Goal: Information Seeking & Learning: Learn about a topic

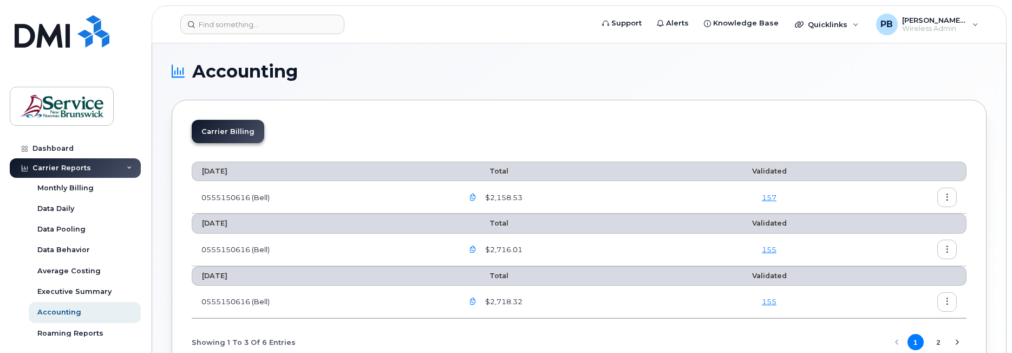
scroll to position [85, 0]
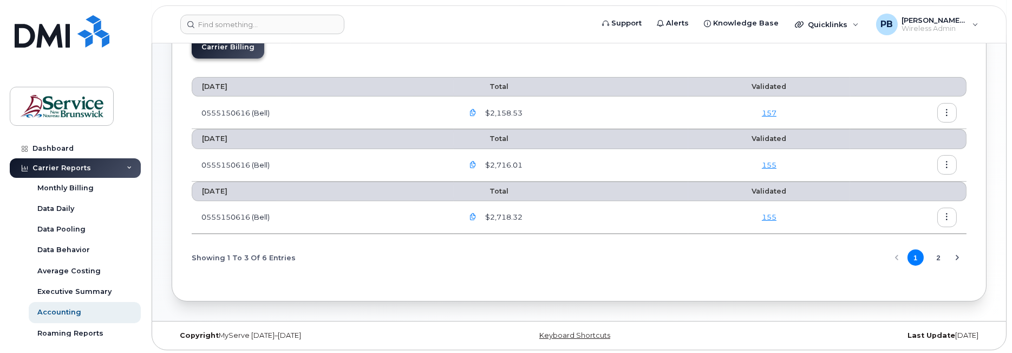
click at [475, 112] on icon "button" at bounding box center [473, 112] width 7 height 7
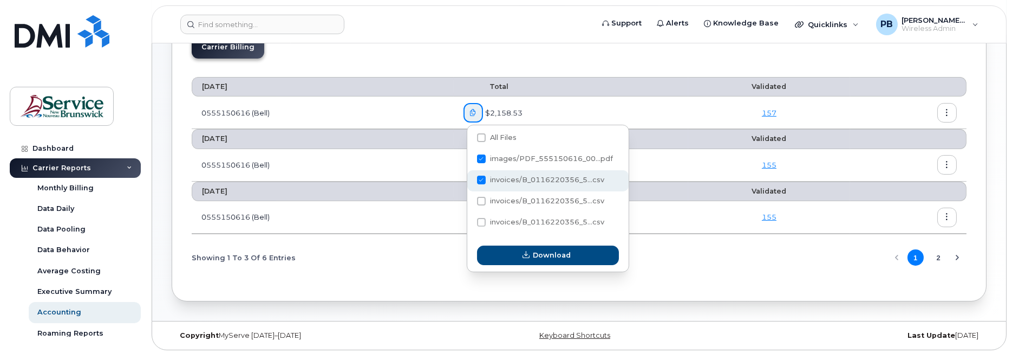
click at [479, 181] on span at bounding box center [481, 180] width 9 height 9
click at [470, 181] on input "invoices/B_0116220356_5...csv" at bounding box center [466, 180] width 5 height 5
checkbox input "false"
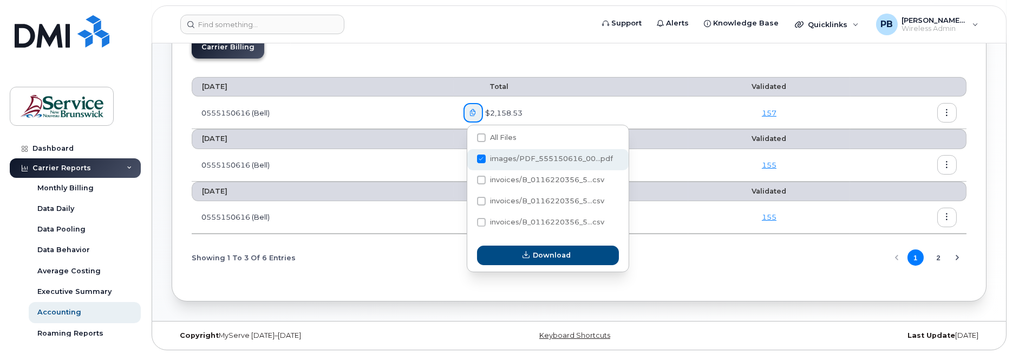
click at [481, 158] on span at bounding box center [481, 158] width 9 height 9
click at [470, 158] on input "images/PDF_555150616_00...pdf" at bounding box center [466, 159] width 5 height 5
checkbox input "false"
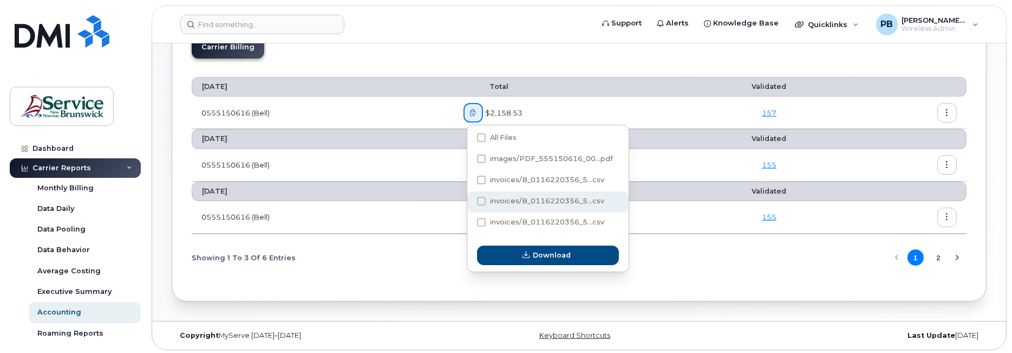
click at [513, 200] on span "invoices/B_0116220356_5...csv" at bounding box center [547, 201] width 114 height 8
click at [470, 200] on input "invoices/B_0116220356_5...csv" at bounding box center [466, 201] width 5 height 5
checkbox input "true"
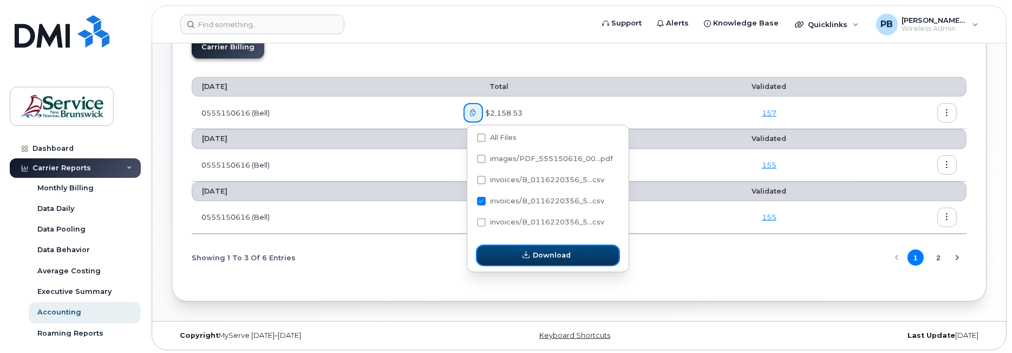
click at [536, 252] on span "Download" at bounding box center [552, 255] width 38 height 10
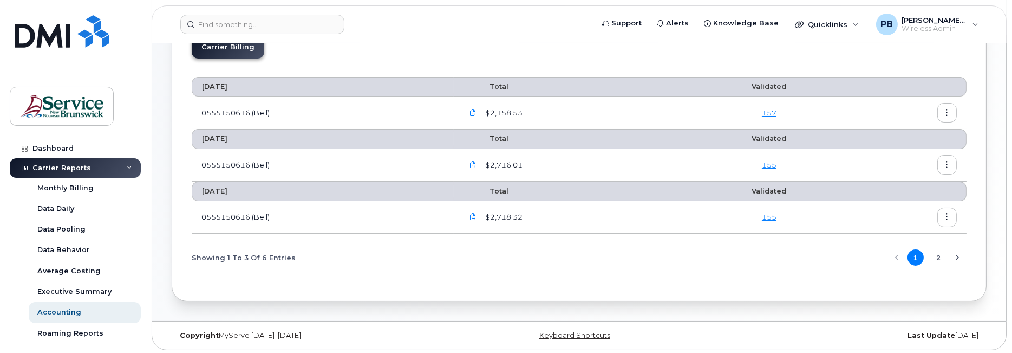
click at [474, 213] on icon "button" at bounding box center [473, 216] width 7 height 7
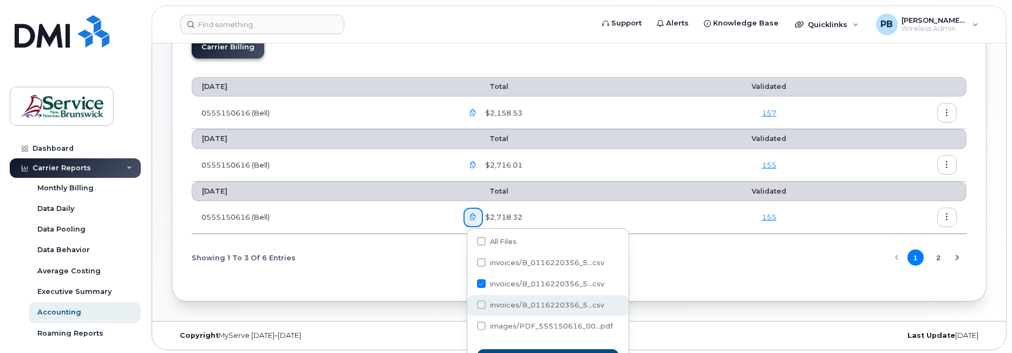
click at [502, 301] on span "invoices/B_0116220356_5...csv" at bounding box center [547, 305] width 114 height 8
click at [470, 302] on input "invoices/B_0116220356_5...csv" at bounding box center [466, 304] width 5 height 5
checkbox input "true"
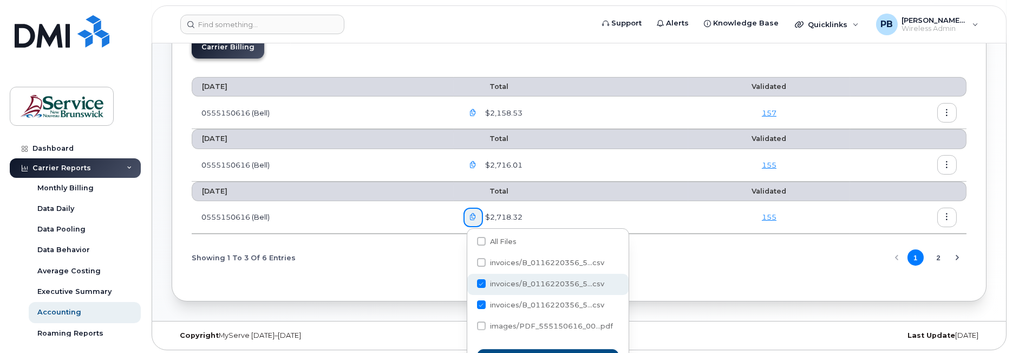
click at [482, 283] on span at bounding box center [481, 283] width 9 height 9
click at [470, 283] on input "invoices/B_0116220356_5...csv" at bounding box center [466, 283] width 5 height 5
checkbox input "false"
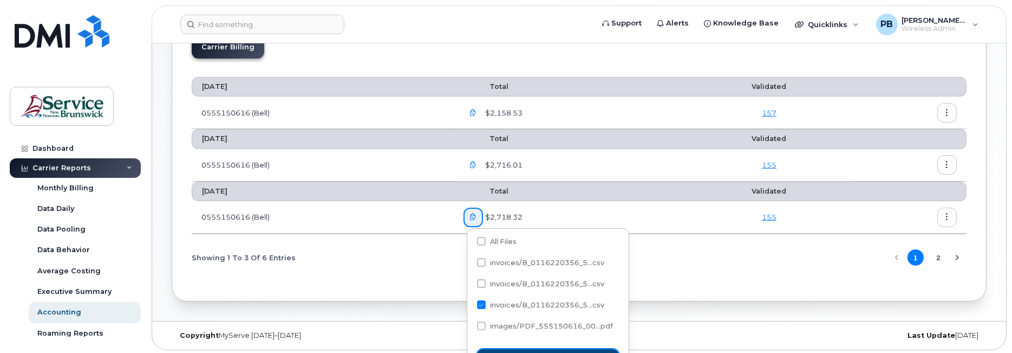
click at [534, 349] on button "Download" at bounding box center [548, 359] width 142 height 20
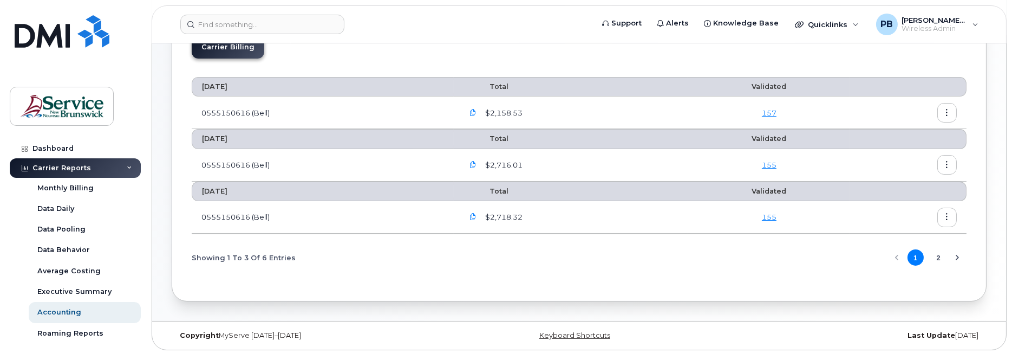
click at [476, 215] on icon "button" at bounding box center [473, 216] width 7 height 7
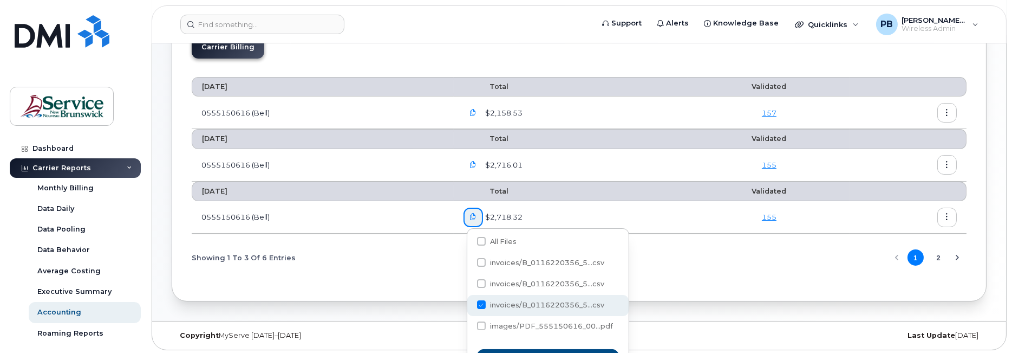
click at [482, 302] on span at bounding box center [481, 304] width 9 height 9
click at [470, 302] on input "invoices/B_0116220356_5...csv" at bounding box center [466, 304] width 5 height 5
checkbox input "false"
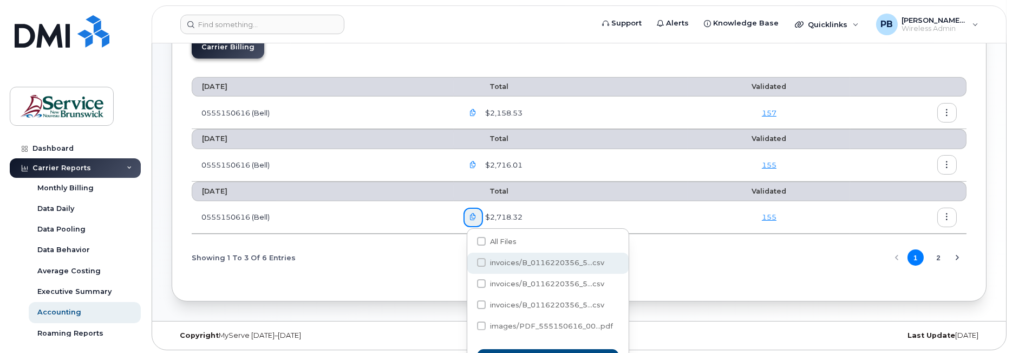
click at [503, 260] on span "invoices/B_0116220356_5...csv" at bounding box center [547, 262] width 114 height 8
click at [470, 260] on input "invoices/B_0116220356_5...csv" at bounding box center [466, 262] width 5 height 5
checkbox input "true"
click at [537, 349] on button "Download" at bounding box center [548, 359] width 142 height 20
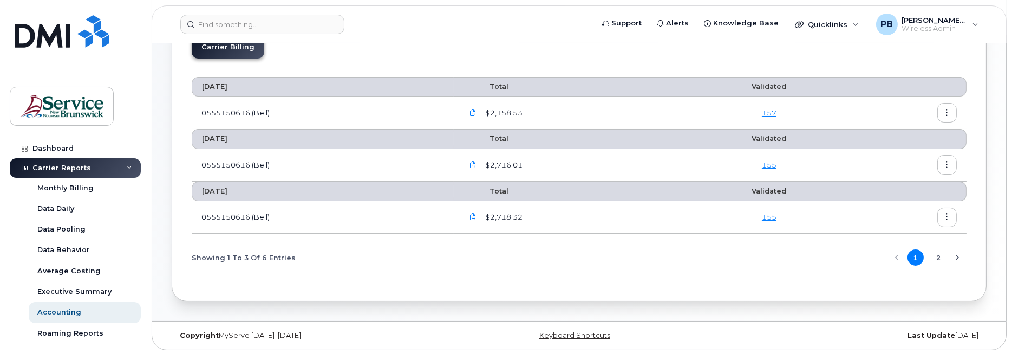
click at [526, 261] on div "Showing 1 To 3 Of 6 Entries 1 2" at bounding box center [579, 258] width 775 height 28
click at [474, 214] on icon "button" at bounding box center [473, 216] width 7 height 7
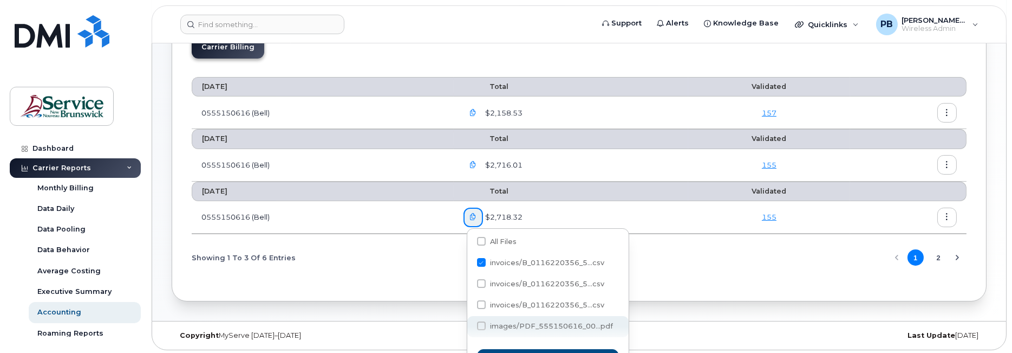
click at [566, 323] on span "images/PDF_555150616_00...pdf" at bounding box center [551, 326] width 123 height 8
click at [470, 323] on input "images/PDF_555150616_00...pdf" at bounding box center [466, 325] width 5 height 5
checkbox input "true"
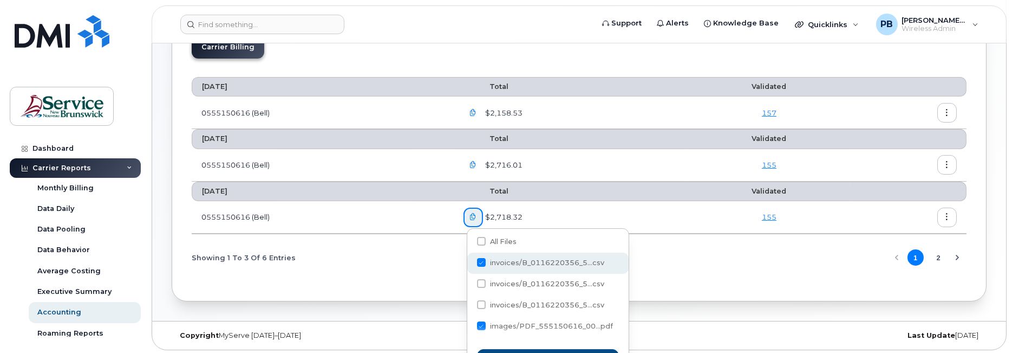
click at [472, 254] on div "invoices/B_0116220356_5...csv" at bounding box center [548, 262] width 161 height 21
checkbox input "false"
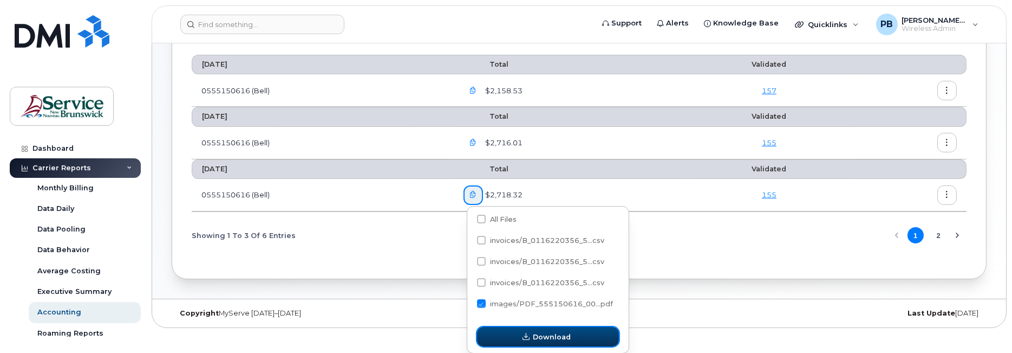
click at [543, 335] on span "Download" at bounding box center [552, 337] width 38 height 10
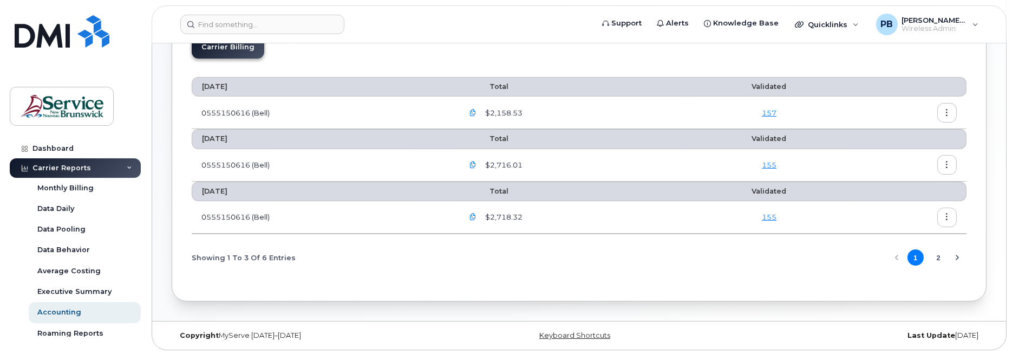
click at [477, 213] on icon "button" at bounding box center [473, 216] width 7 height 7
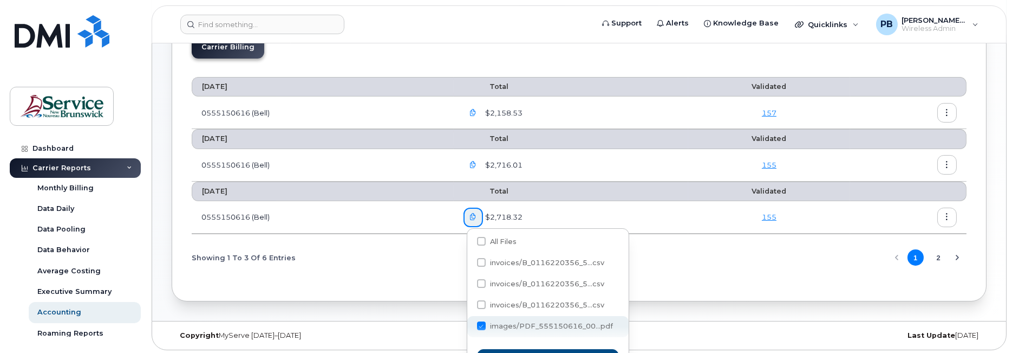
drag, startPoint x: 477, startPoint y: 324, endPoint x: 482, endPoint y: 323, distance: 5.5
click at [478, 324] on span at bounding box center [481, 325] width 9 height 9
click at [470, 324] on input "images/PDF_555150616_00...pdf" at bounding box center [466, 325] width 5 height 5
checkbox input "false"
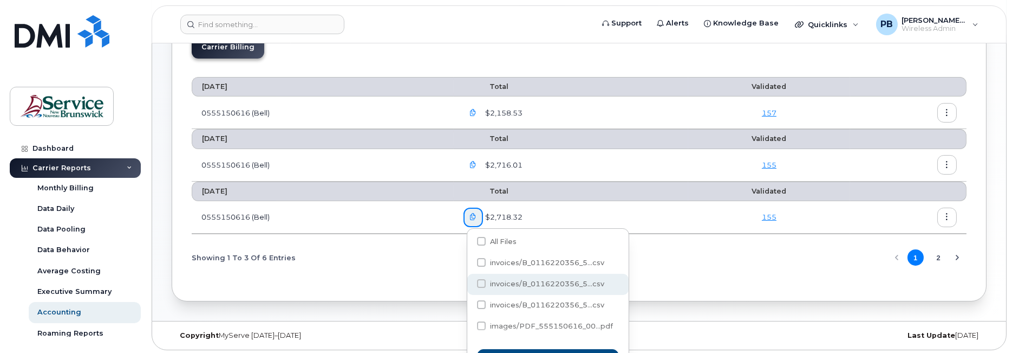
click at [531, 287] on span "invoices/B_0116220356_5...csv" at bounding box center [540, 285] width 127 height 8
checkbox input "true"
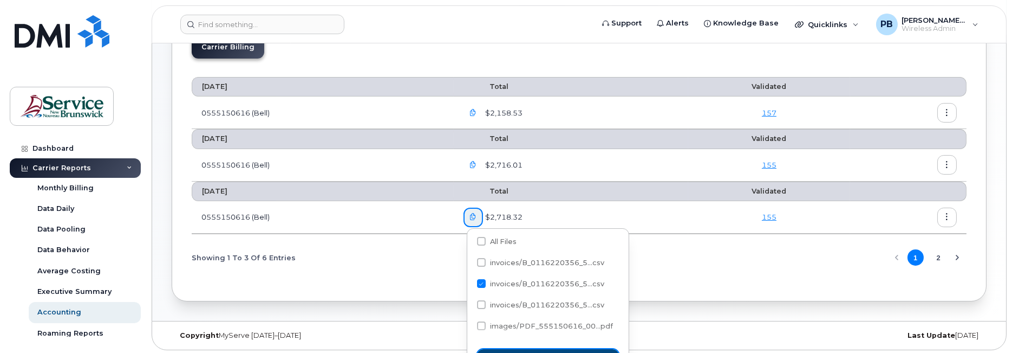
click at [543, 349] on button "Download" at bounding box center [548, 359] width 142 height 20
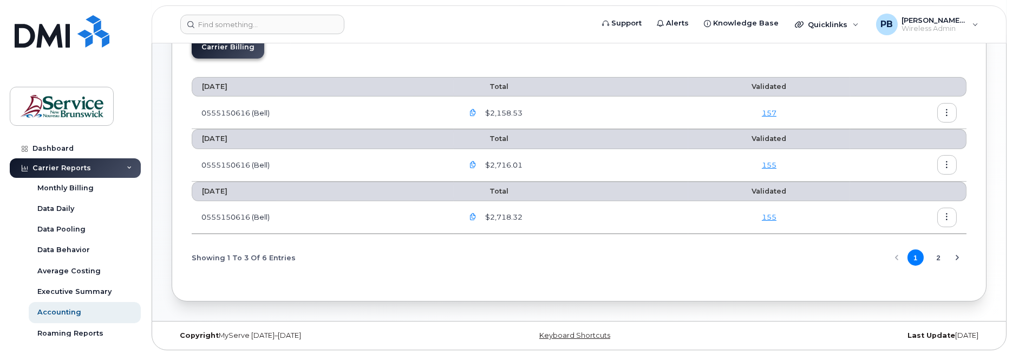
click at [627, 294] on div "Carrier Billing September 2025 Total Validated 0555150616 (Bell) $2,158.53 157 …" at bounding box center [579, 158] width 815 height 286
click at [775, 215] on link "155" at bounding box center [769, 216] width 15 height 9
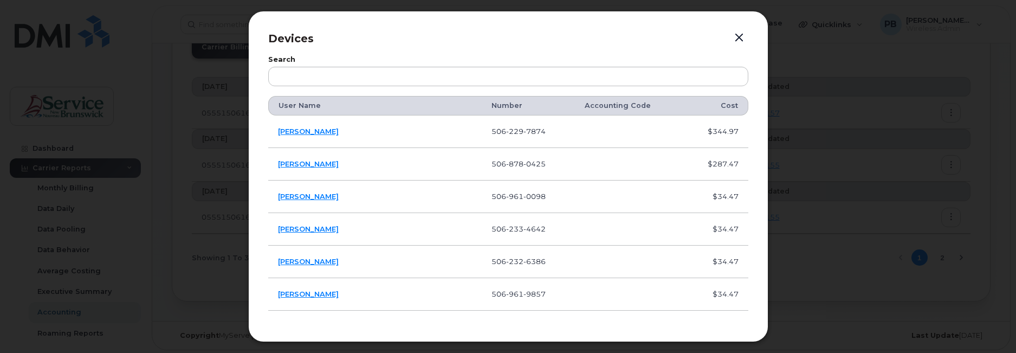
click at [735, 42] on button "button" at bounding box center [739, 37] width 16 height 15
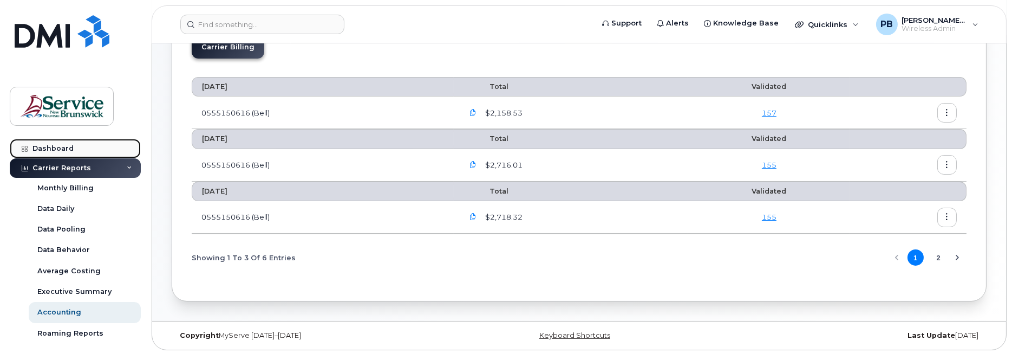
click at [34, 147] on div "Dashboard" at bounding box center [53, 148] width 41 height 9
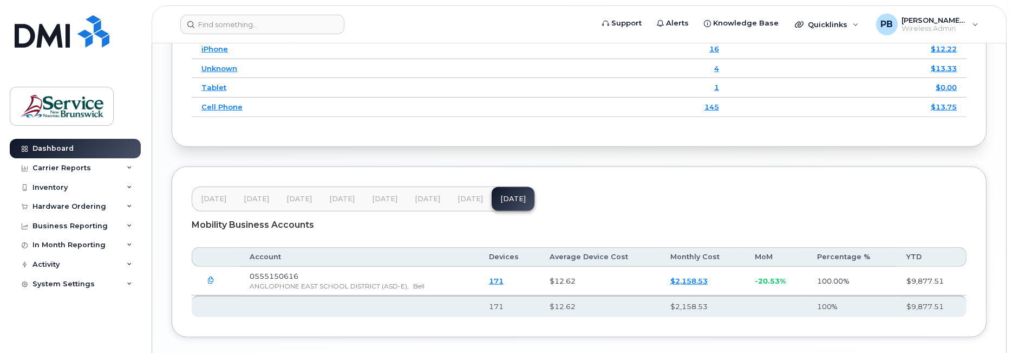
scroll to position [1463, 0]
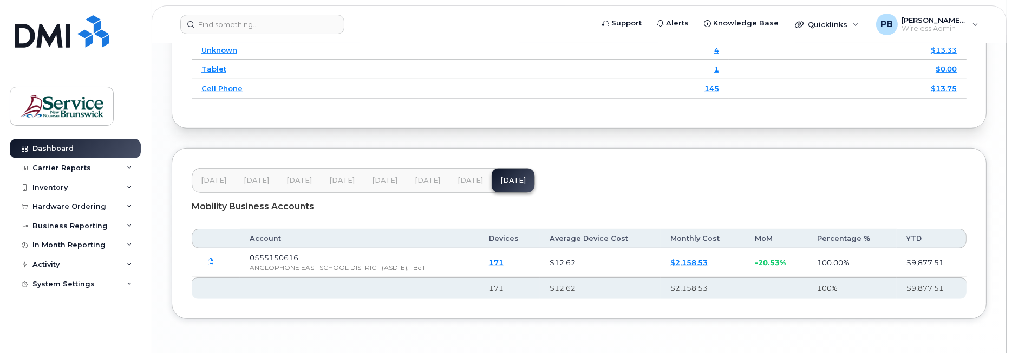
click at [210, 265] on icon "button" at bounding box center [211, 261] width 7 height 7
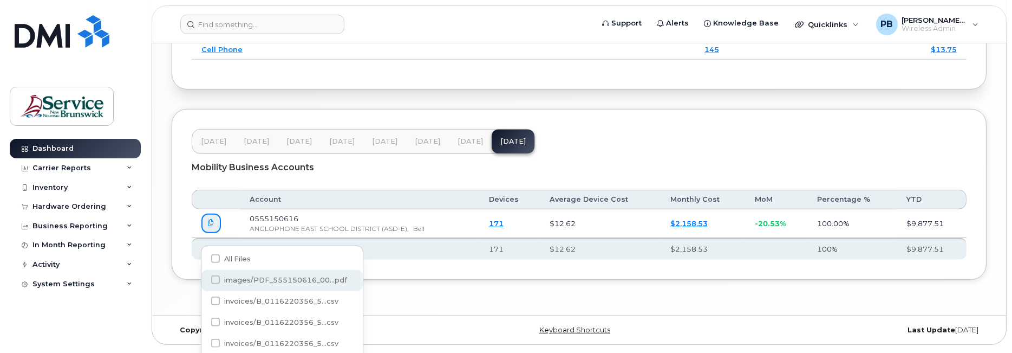
scroll to position [1517, 0]
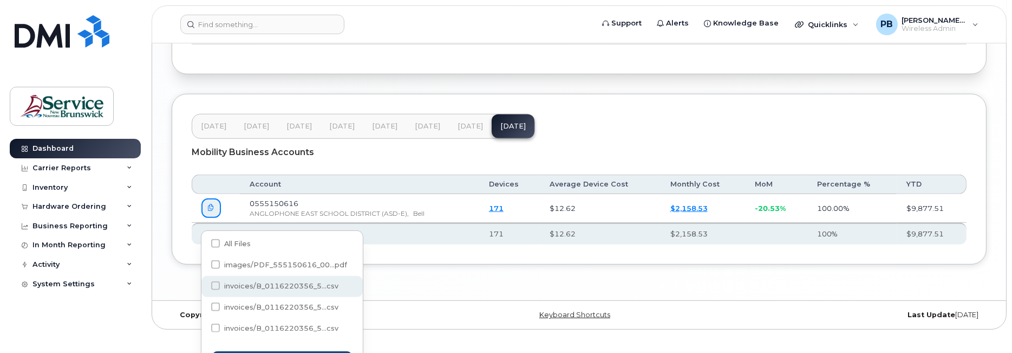
click at [291, 288] on span "invoices/B_0116220356_5...csv" at bounding box center [281, 286] width 114 height 8
click at [204, 288] on input "invoices/B_0116220356_5...csv" at bounding box center [200, 285] width 5 height 5
checkbox input "true"
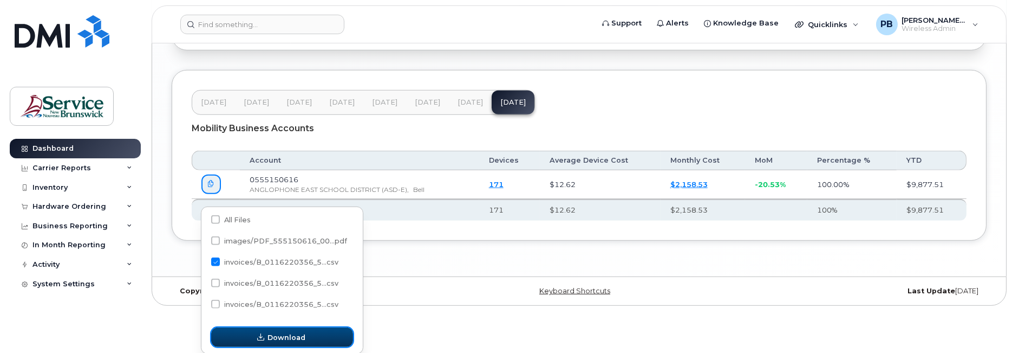
click at [316, 334] on button "Download" at bounding box center [282, 337] width 142 height 20
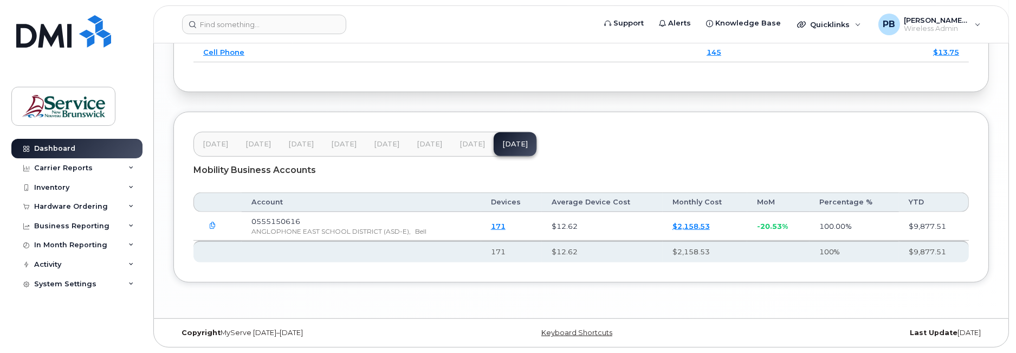
scroll to position [1508, 0]
click at [307, 144] on span "Apr 25" at bounding box center [299, 144] width 25 height 9
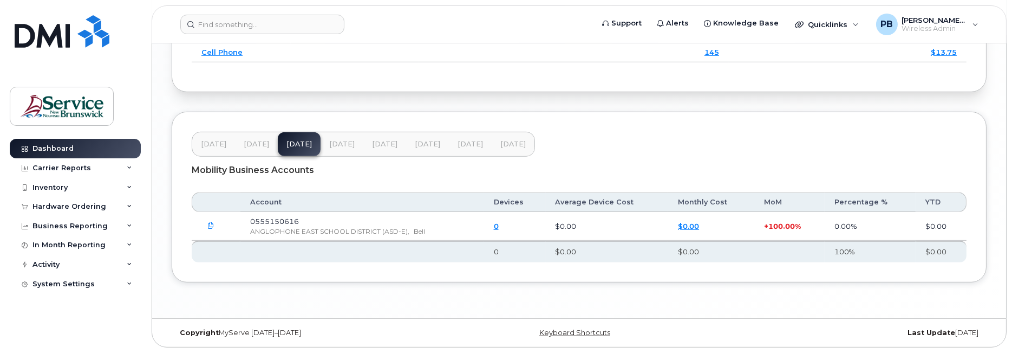
click at [255, 147] on span "Mar 25" at bounding box center [256, 144] width 25 height 9
click at [303, 145] on span "Apr 25" at bounding box center [299, 144] width 25 height 9
click at [303, 145] on div "Feb 25 Mar 25 Apr 25 May 25 Jun 25 Jul 25 Aug 25 Sep 25" at bounding box center [363, 144] width 343 height 25
click at [337, 144] on span "May 25" at bounding box center [341, 144] width 25 height 9
click at [374, 144] on span "Jun 25" at bounding box center [384, 144] width 25 height 9
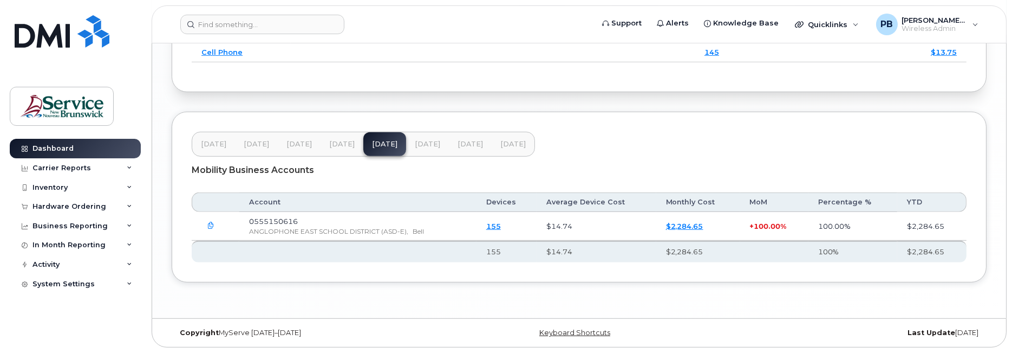
click at [501, 224] on link "155" at bounding box center [493, 226] width 15 height 9
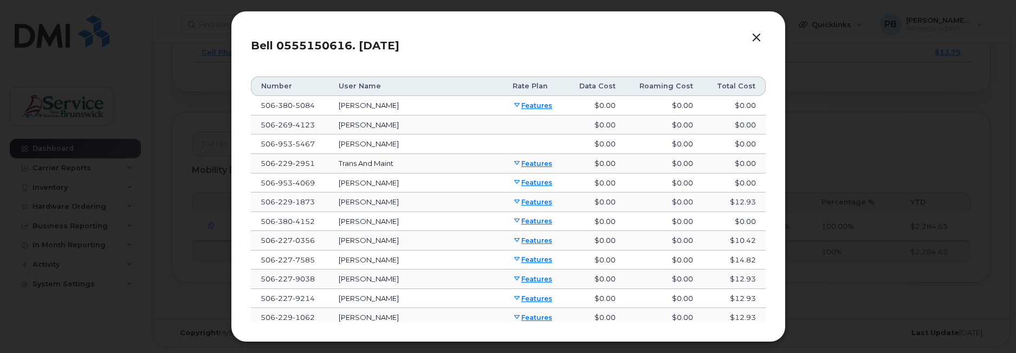
click at [512, 103] on link "Features" at bounding box center [532, 105] width 40 height 8
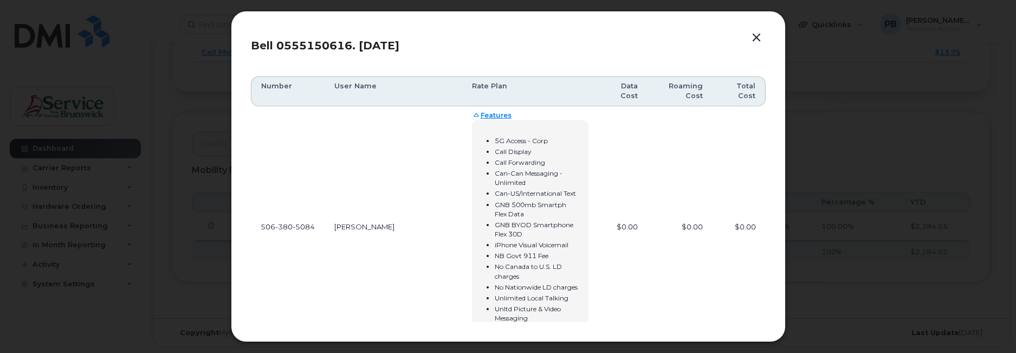
click at [758, 36] on button "button" at bounding box center [756, 37] width 16 height 15
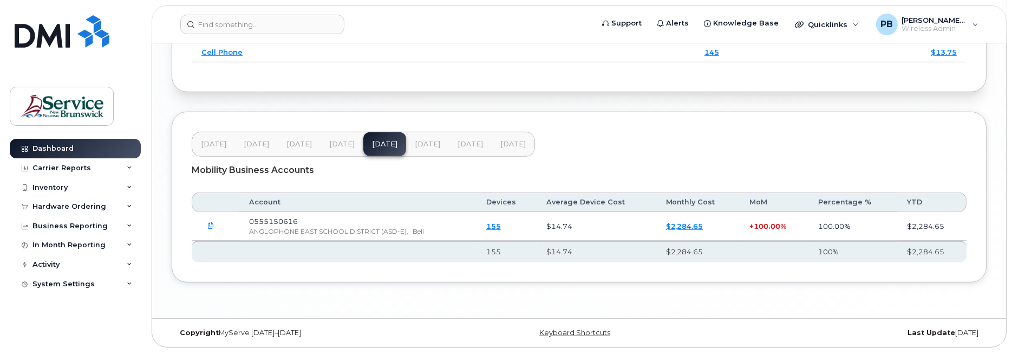
click at [501, 223] on link "155" at bounding box center [493, 226] width 15 height 9
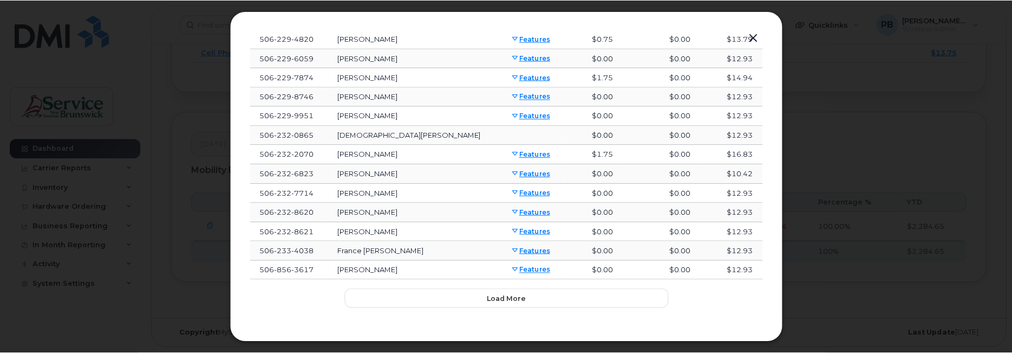
scroll to position [0, 0]
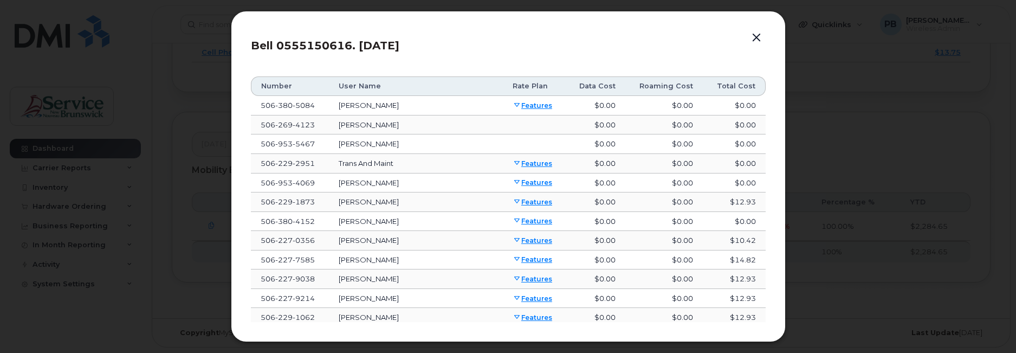
click at [760, 35] on button "button" at bounding box center [756, 37] width 16 height 15
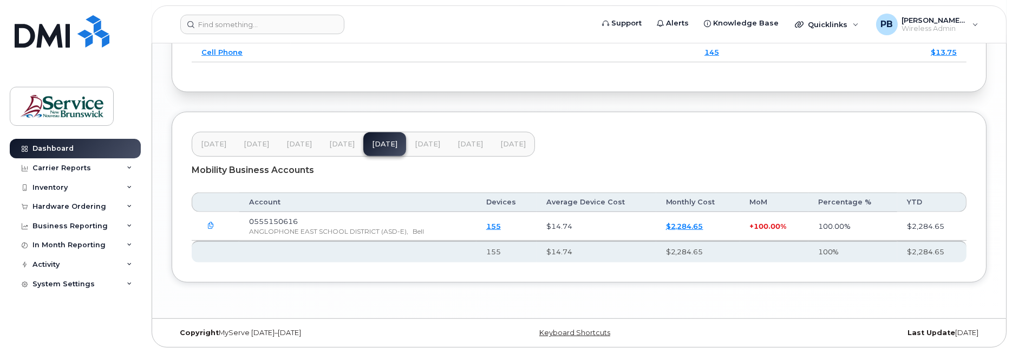
click at [501, 145] on span "Sep 25" at bounding box center [513, 144] width 25 height 9
click at [467, 147] on span "Aug 25" at bounding box center [470, 144] width 25 height 9
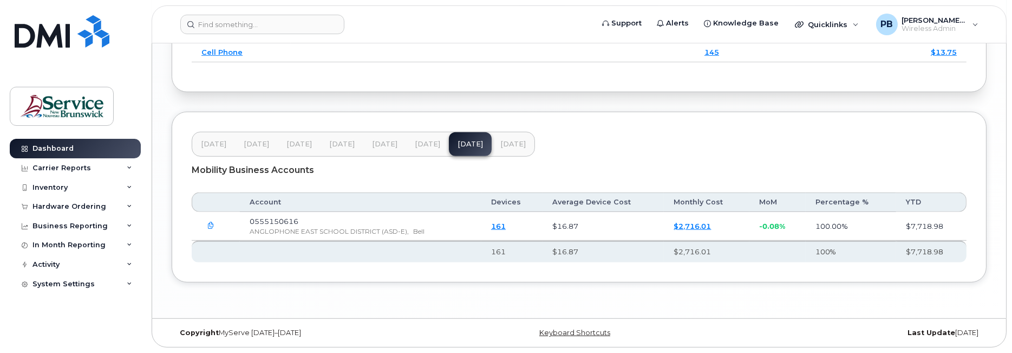
click at [432, 148] on span "Jul 25" at bounding box center [427, 144] width 25 height 9
click at [387, 150] on button "Jun 25" at bounding box center [385, 144] width 43 height 24
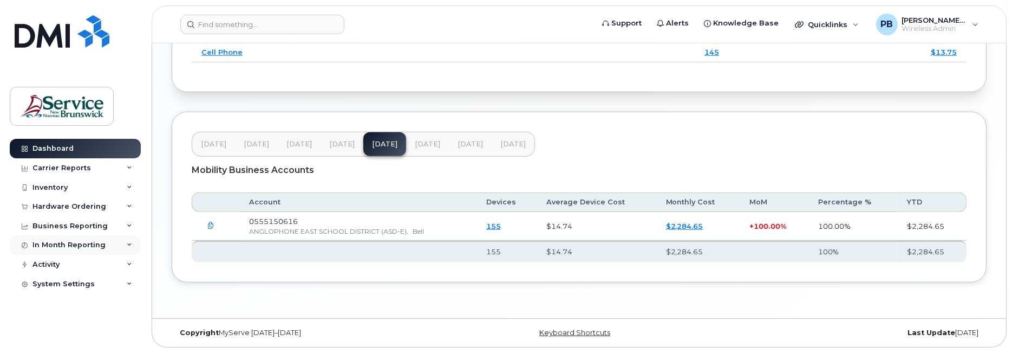
click at [126, 242] on div "In Month Reporting" at bounding box center [75, 245] width 131 height 20
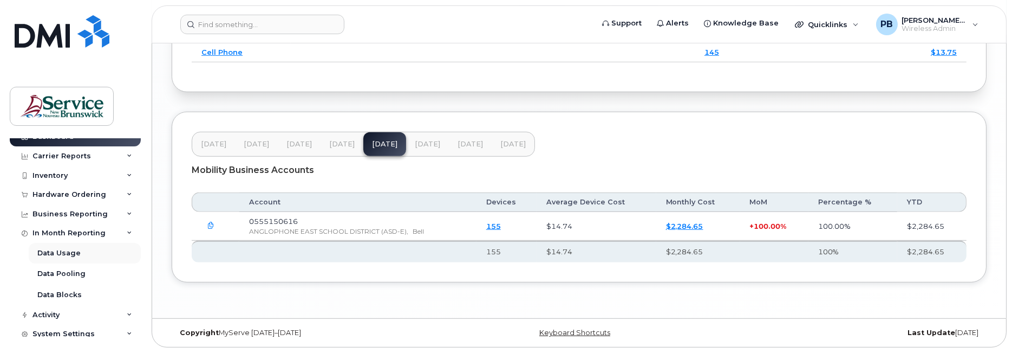
scroll to position [18, 0]
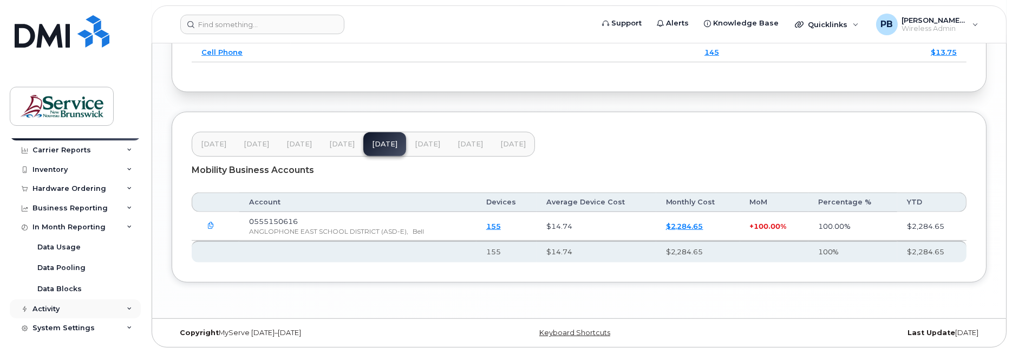
click at [127, 307] on icon at bounding box center [129, 308] width 5 height 5
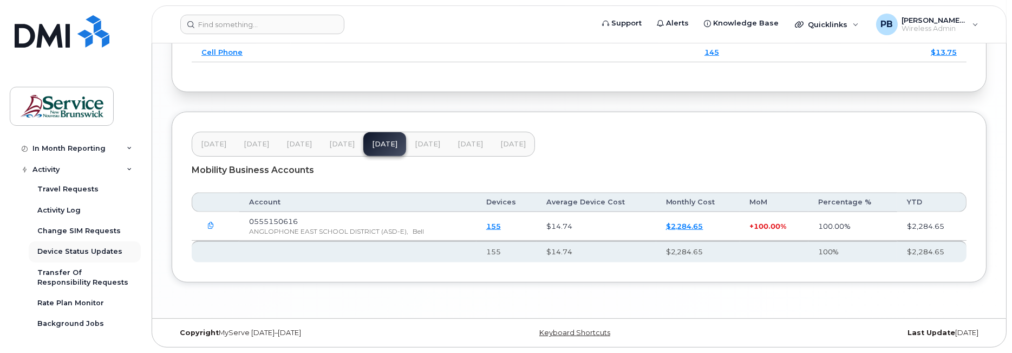
scroll to position [173, 0]
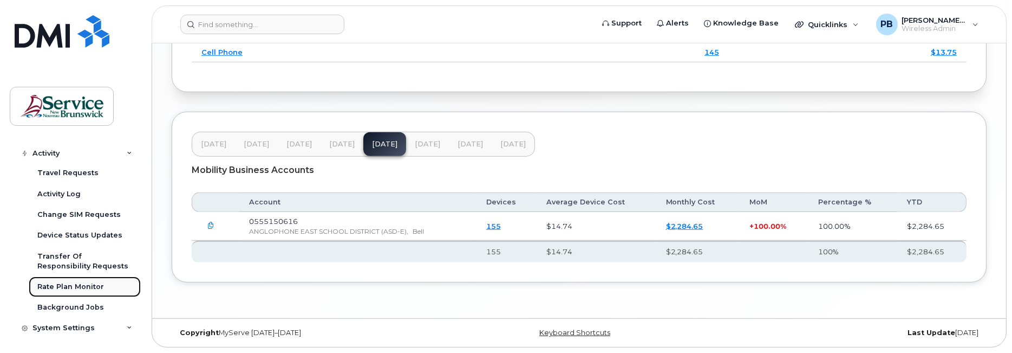
click at [77, 283] on div "Rate Plan Monitor" at bounding box center [70, 287] width 67 height 10
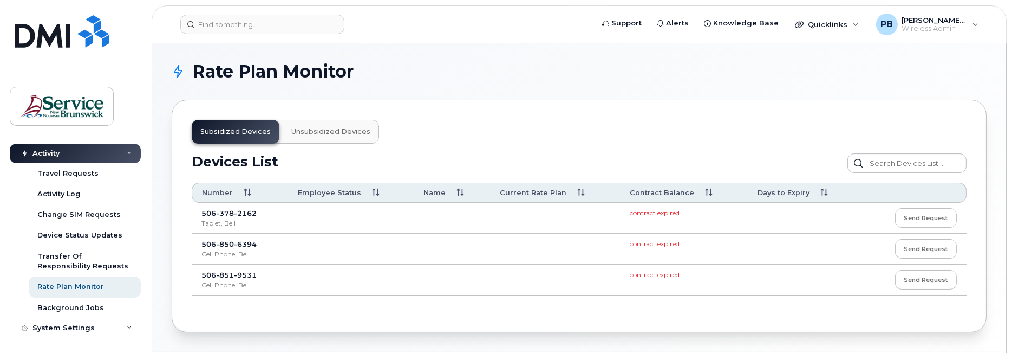
click at [333, 133] on span "Unsubsidized devices" at bounding box center [330, 131] width 79 height 9
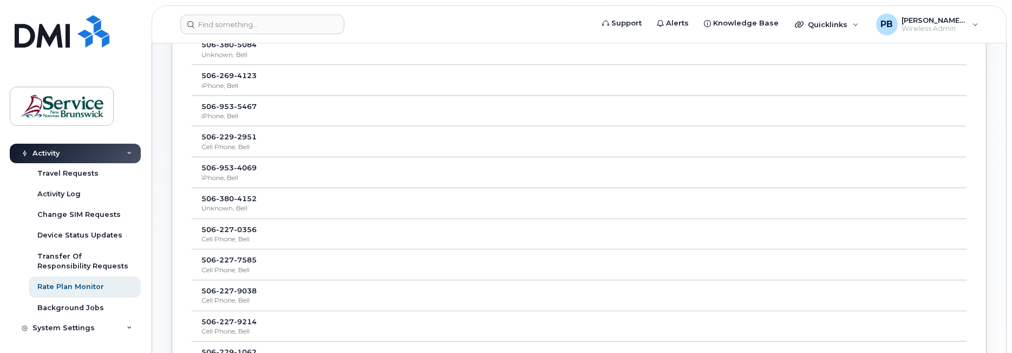
scroll to position [54, 0]
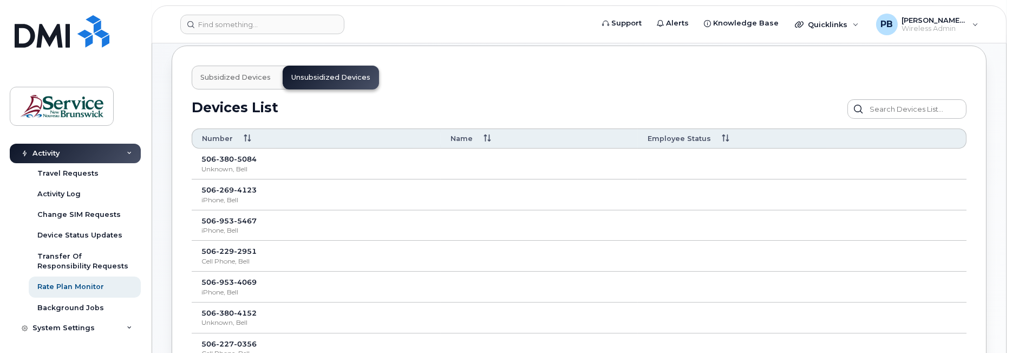
click at [236, 71] on button "Subsidized devices" at bounding box center [236, 78] width 88 height 24
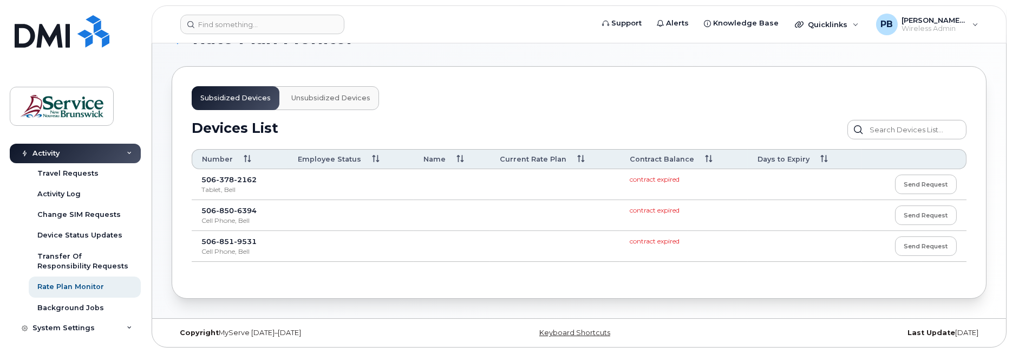
scroll to position [31, 0]
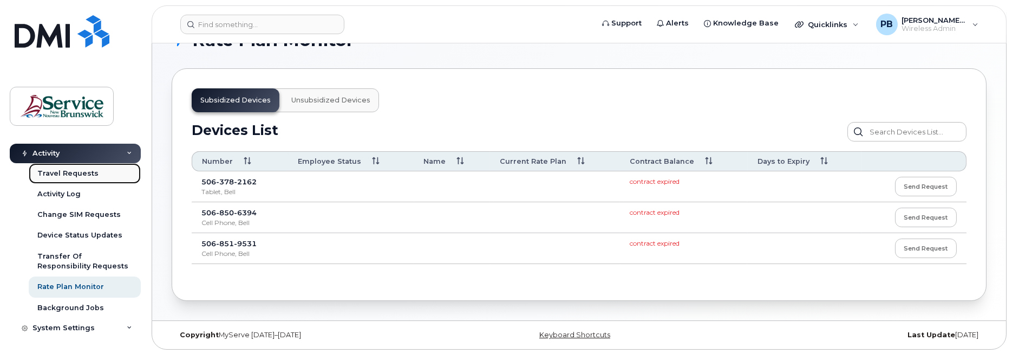
click at [72, 170] on div "Travel Requests" at bounding box center [67, 173] width 61 height 10
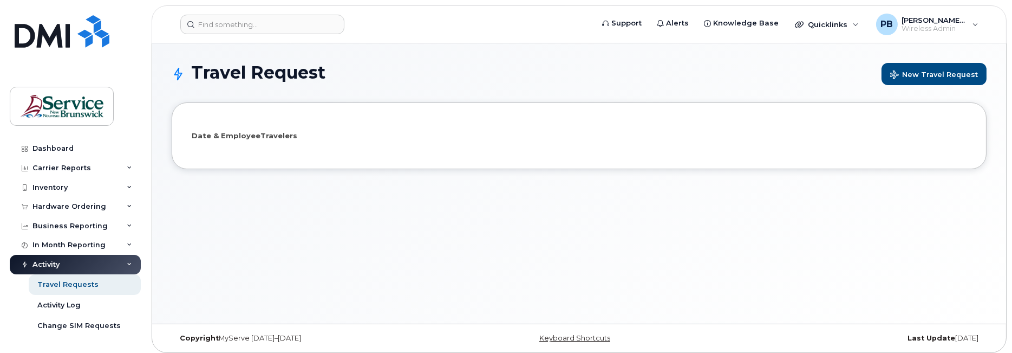
select select
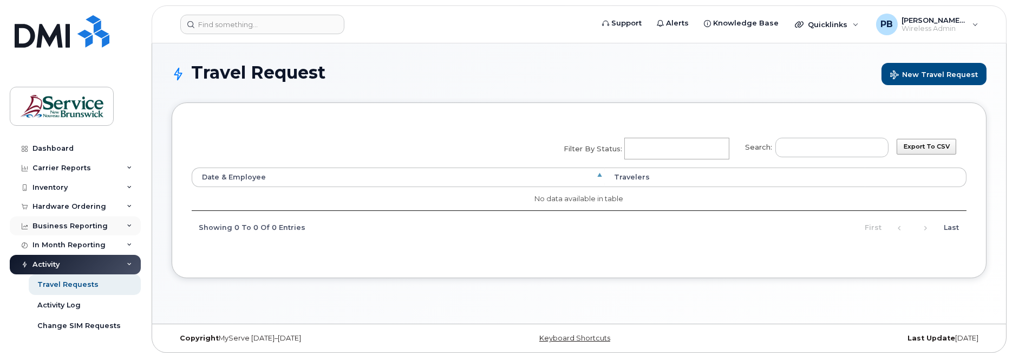
click at [76, 223] on div "Business Reporting" at bounding box center [70, 226] width 75 height 9
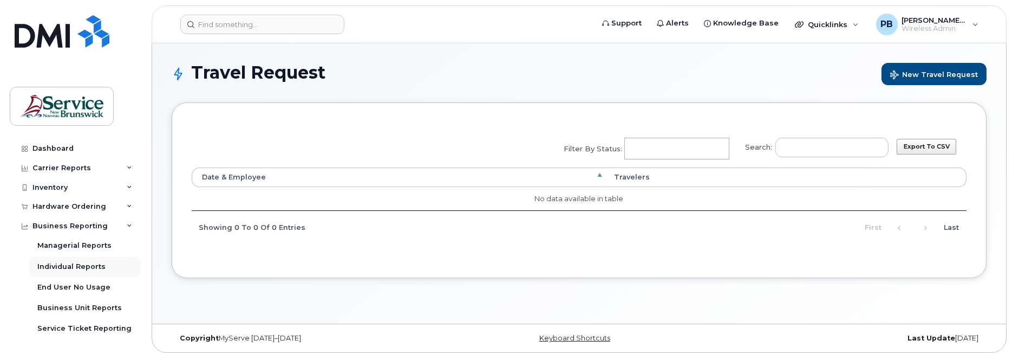
scroll to position [54, 0]
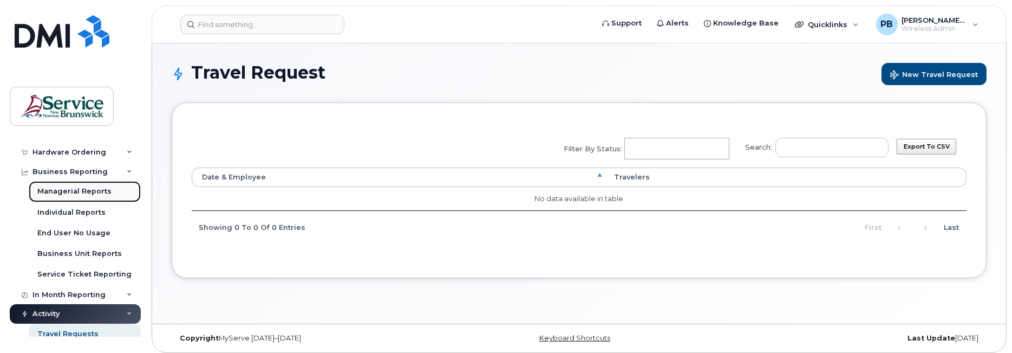
click at [80, 189] on div "Managerial Reports" at bounding box center [74, 191] width 74 height 10
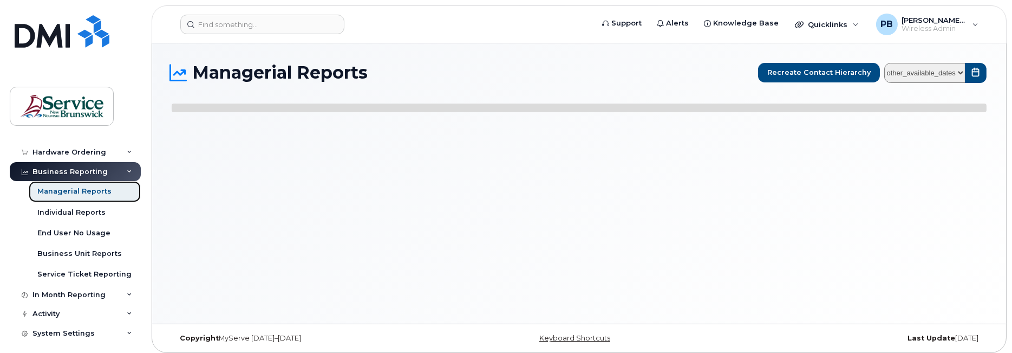
select select
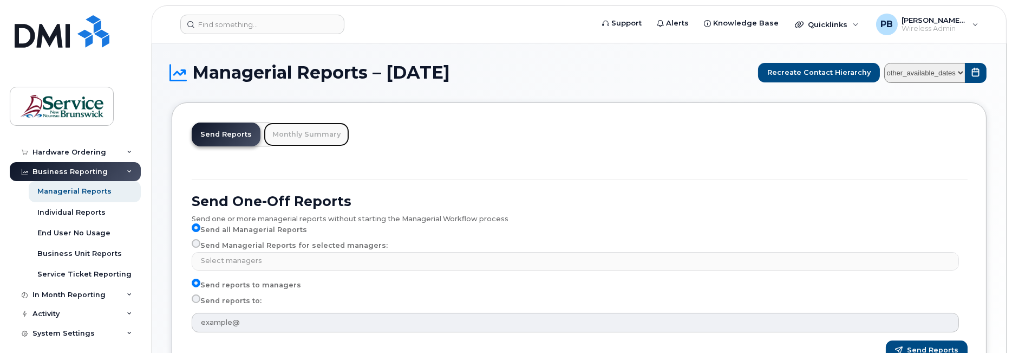
click at [300, 137] on link "Monthly Summary" at bounding box center [307, 134] width 86 height 24
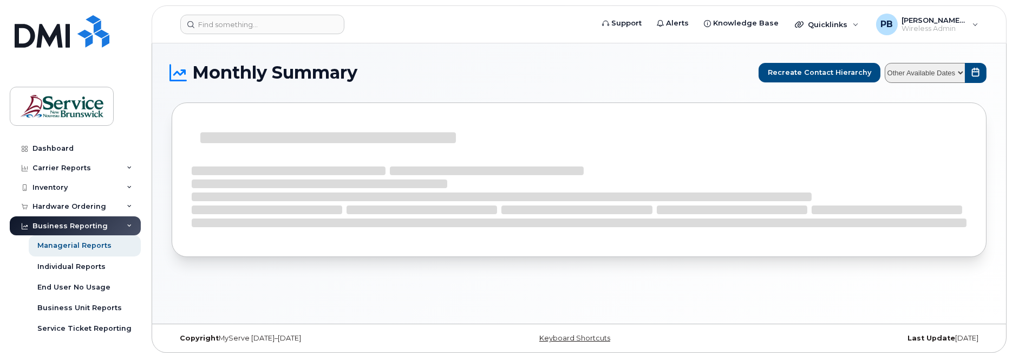
select select
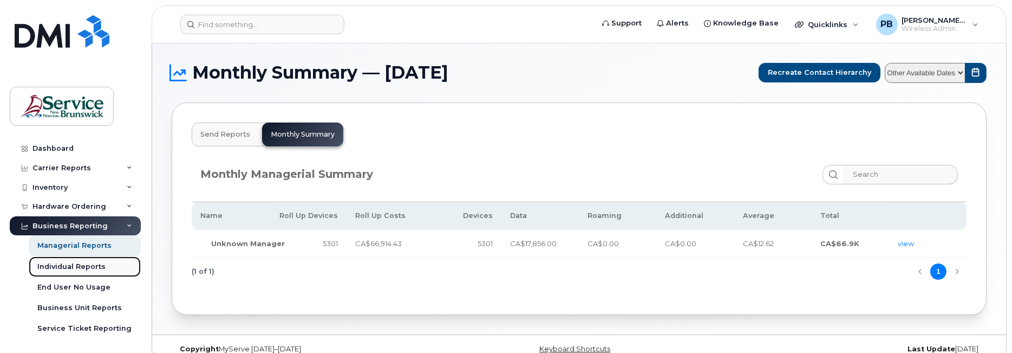
click at [73, 267] on div "Individual Reports" at bounding box center [71, 267] width 68 height 10
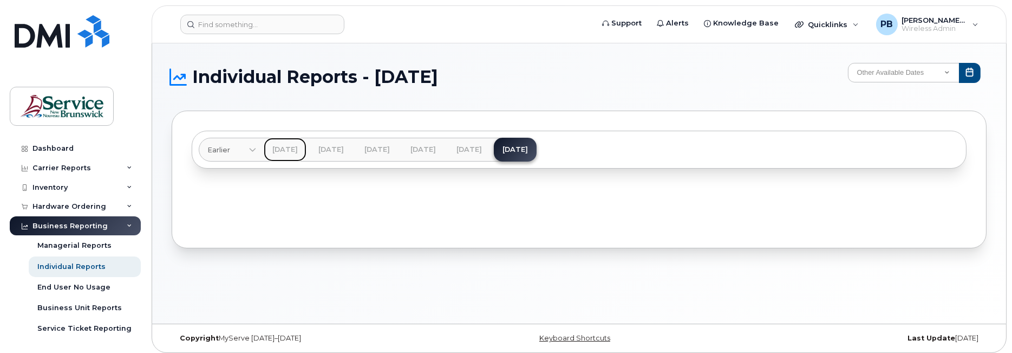
click at [301, 147] on link "Apr 2025" at bounding box center [285, 150] width 43 height 24
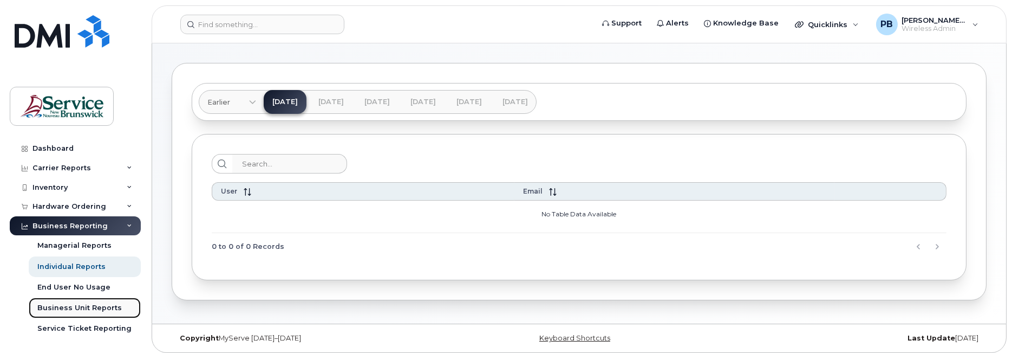
click at [88, 307] on div "Business Unit Reports" at bounding box center [79, 308] width 85 height 10
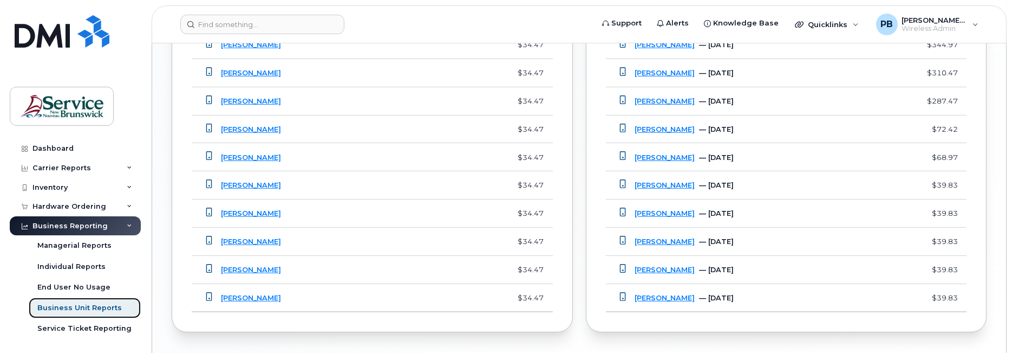
scroll to position [865, 0]
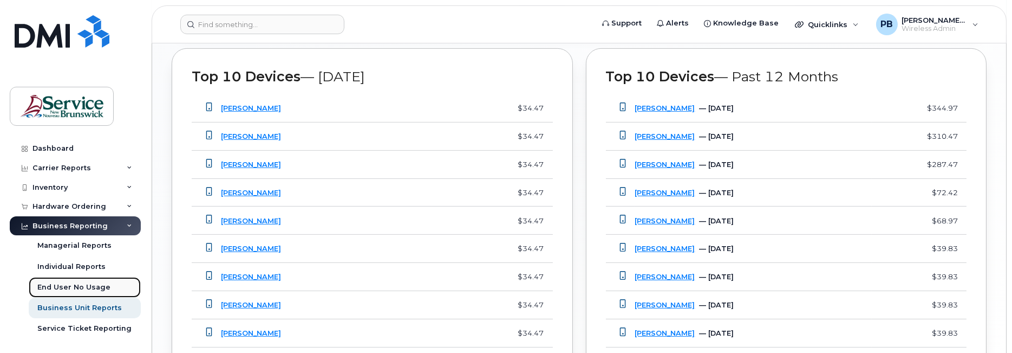
click at [86, 287] on div "End User No Usage" at bounding box center [73, 287] width 73 height 10
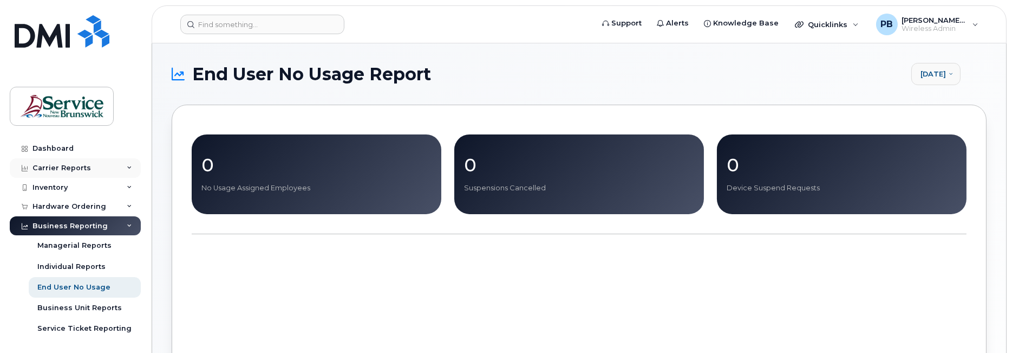
click at [50, 170] on div "Carrier Reports" at bounding box center [62, 168] width 59 height 9
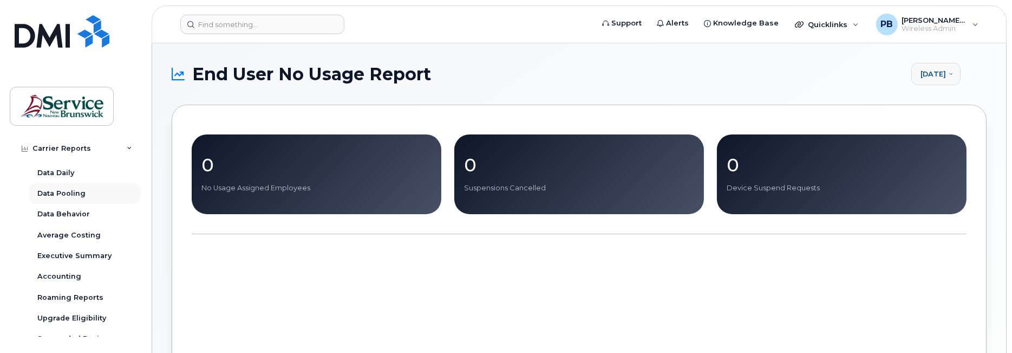
scroll to position [54, 0]
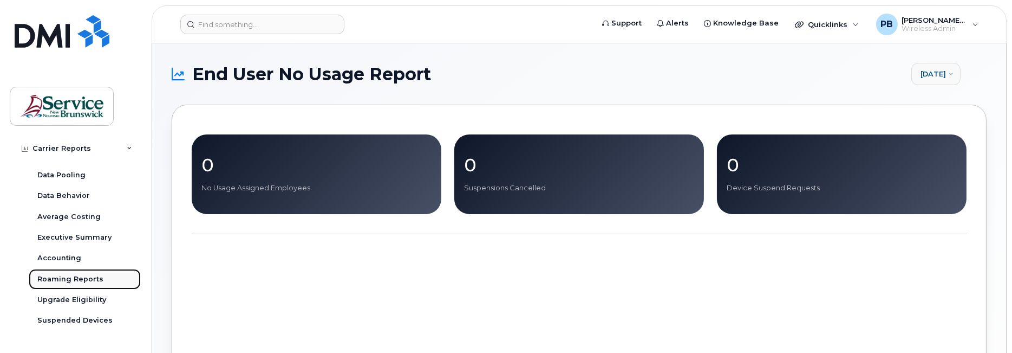
click at [73, 276] on div "Roaming Reports" at bounding box center [70, 279] width 66 height 10
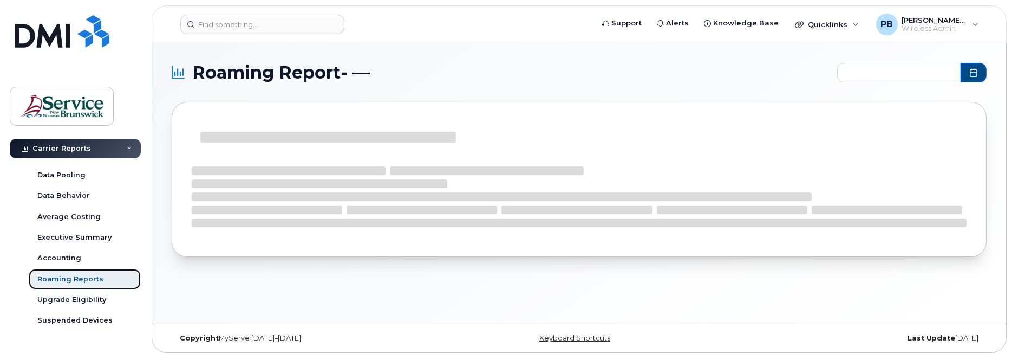
type input "2025-02 - 2025-09"
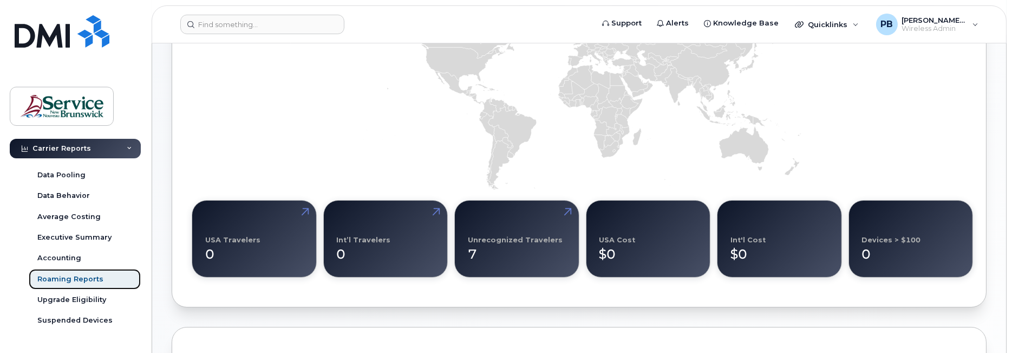
scroll to position [217, 0]
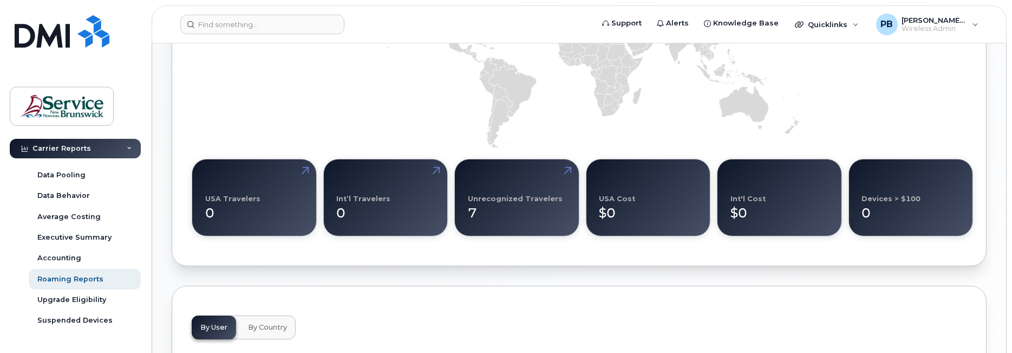
click at [520, 198] on div "Unrecognized Travelers" at bounding box center [515, 198] width 95 height 8
click at [567, 173] on link at bounding box center [566, 190] width 26 height 62
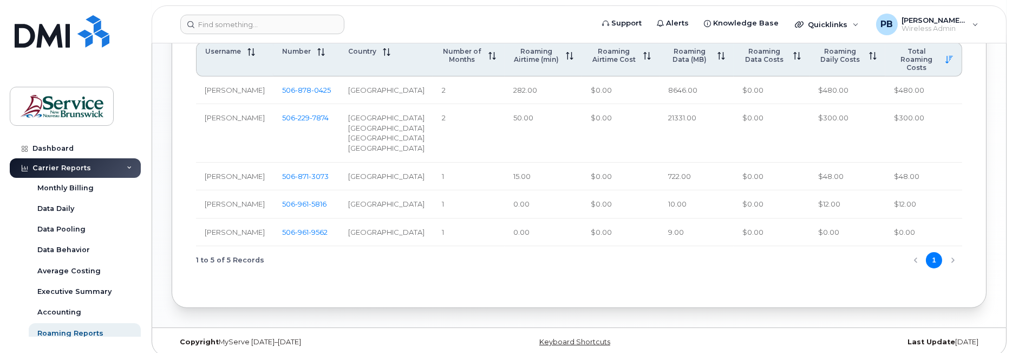
scroll to position [538, 0]
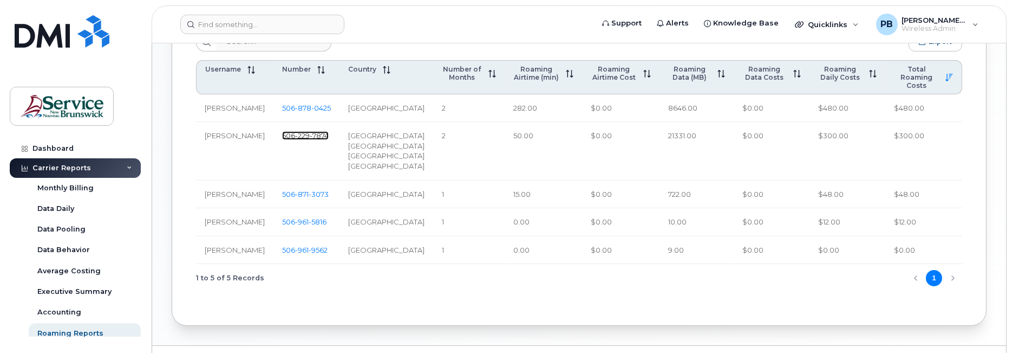
click at [324, 140] on span "7874" at bounding box center [319, 135] width 19 height 9
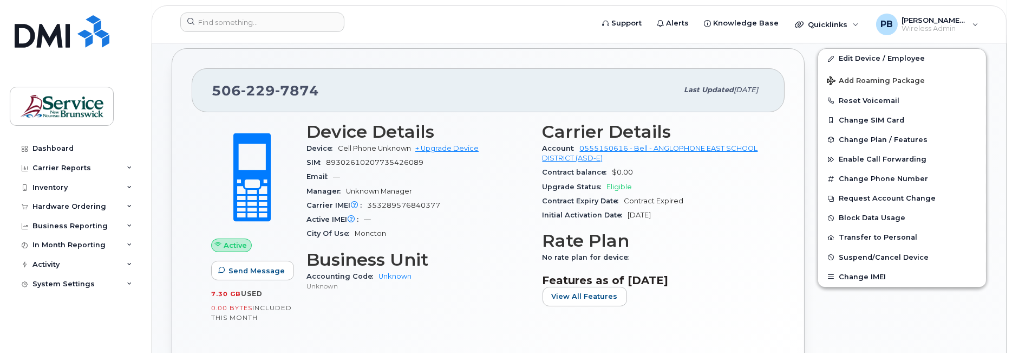
scroll to position [271, 0]
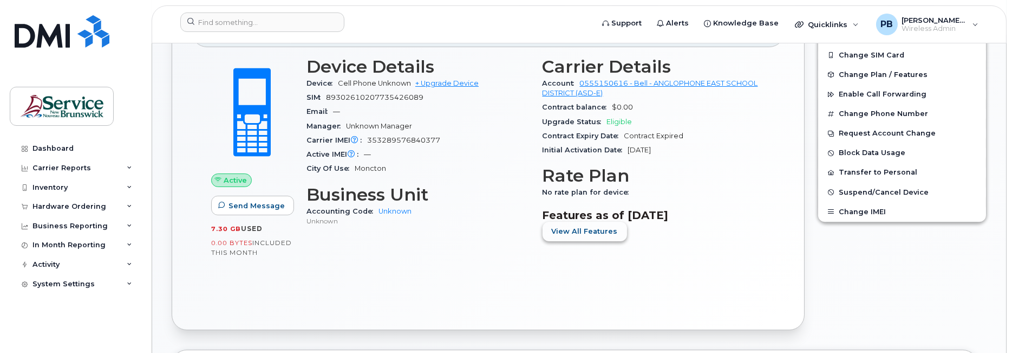
click at [587, 232] on span "View All Features" at bounding box center [585, 231] width 66 height 10
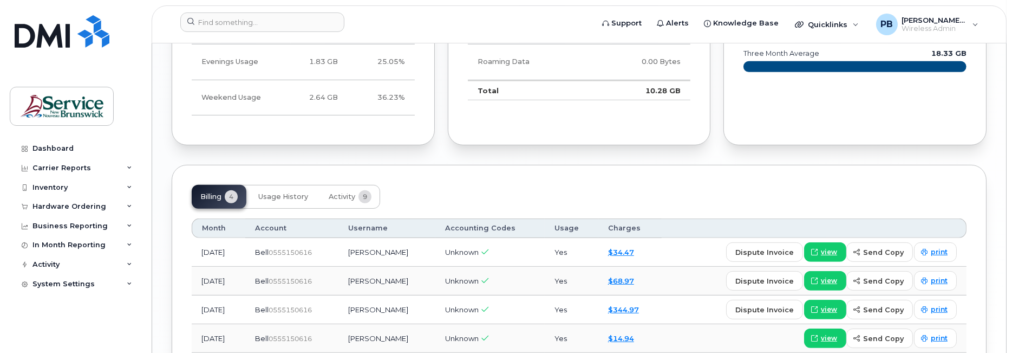
scroll to position [1187, 0]
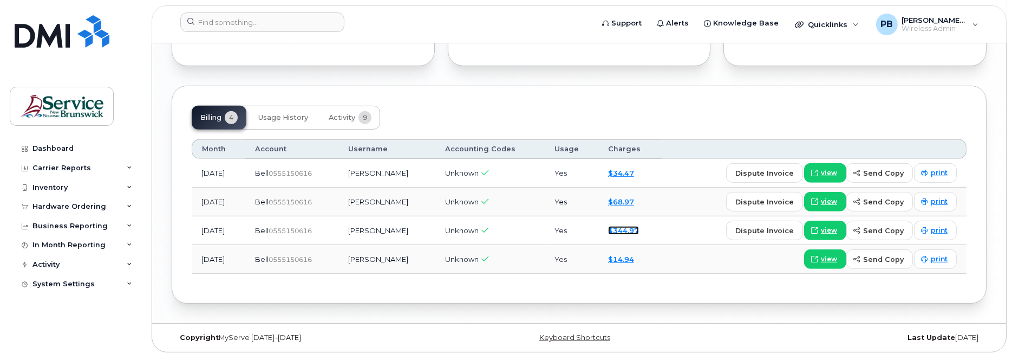
click at [639, 226] on link "$344.97" at bounding box center [623, 230] width 31 height 9
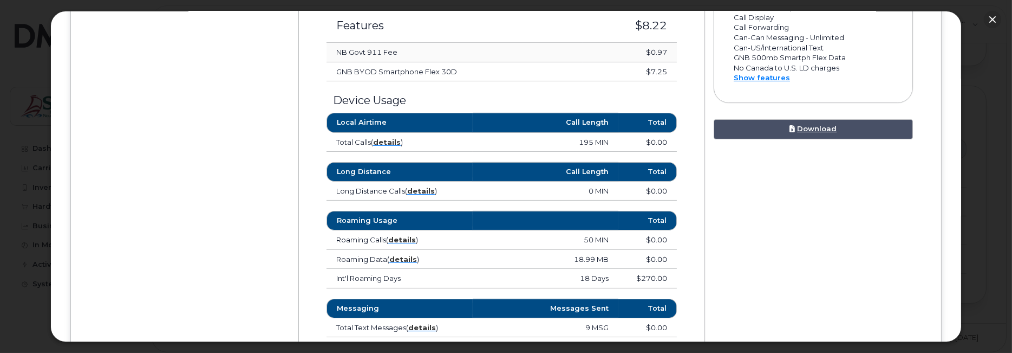
scroll to position [488, 0]
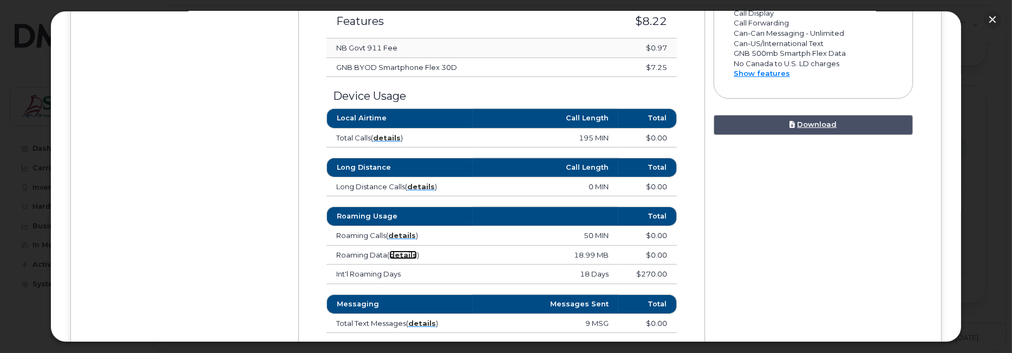
click at [407, 252] on strong "details" at bounding box center [404, 254] width 28 height 9
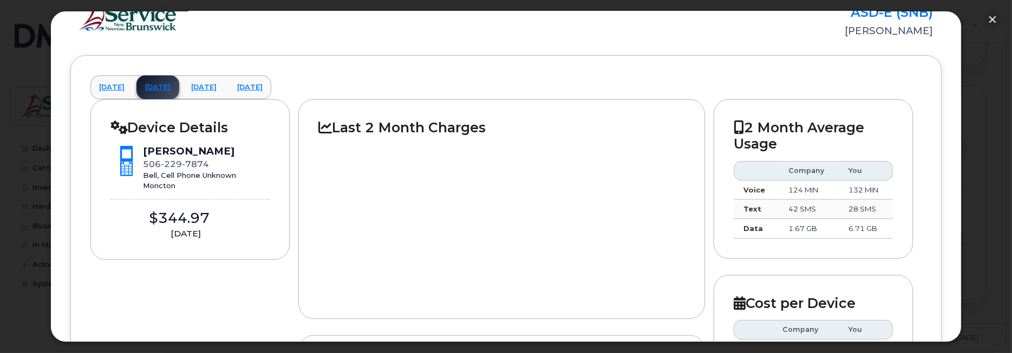
scroll to position [0, 0]
